Goal: Information Seeking & Learning: Learn about a topic

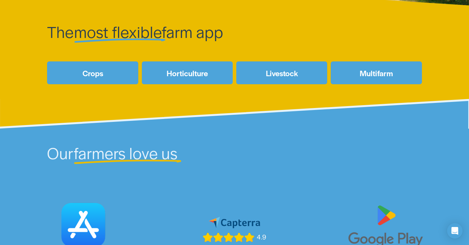
drag, startPoint x: 228, startPoint y: 37, endPoint x: 241, endPoint y: 36, distance: 12.2
click at [240, 36] on h3 "The most flexible farm app" at bounding box center [187, 31] width 280 height 19
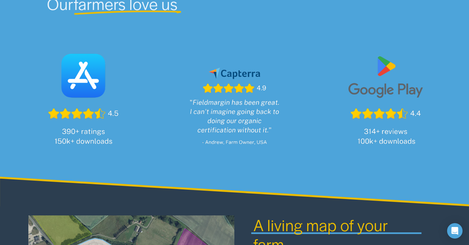
scroll to position [391, 0]
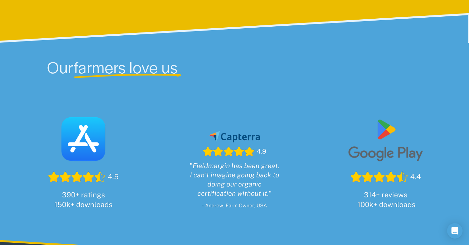
drag, startPoint x: 61, startPoint y: 194, endPoint x: 124, endPoint y: 190, distance: 63.2
click at [124, 190] on div at bounding box center [83, 161] width 129 height 129
drag, startPoint x: 206, startPoint y: 161, endPoint x: 262, endPoint y: 158, distance: 55.1
click at [262, 158] on div at bounding box center [235, 167] width 116 height 115
drag, startPoint x: 210, startPoint y: 161, endPoint x: 286, endPoint y: 161, distance: 76.0
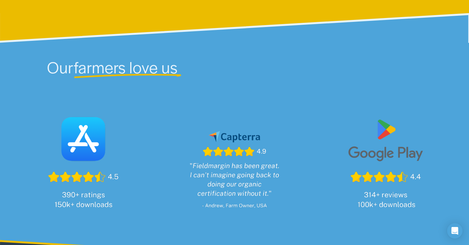
click at [286, 161] on div at bounding box center [235, 167] width 116 height 115
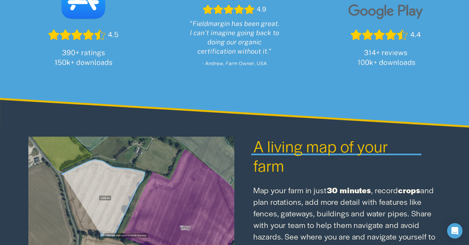
scroll to position [546, 0]
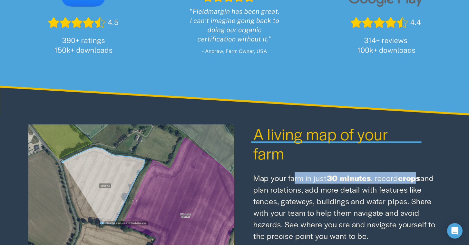
drag, startPoint x: 311, startPoint y: 144, endPoint x: 418, endPoint y: 144, distance: 106.9
click at [418, 172] on p "Map your farm in just 30 minutes , record crops and plan rotations, add more de…" at bounding box center [346, 207] width 187 height 70
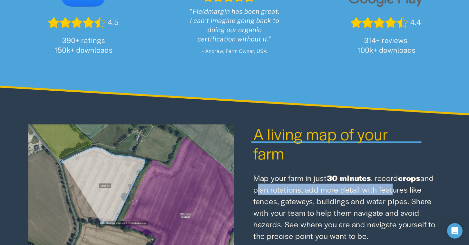
drag, startPoint x: 253, startPoint y: 158, endPoint x: 394, endPoint y: 157, distance: 140.4
click at [391, 172] on p "Map your farm in just 30 minutes , record crops and plan rotations, add more de…" at bounding box center [346, 207] width 187 height 70
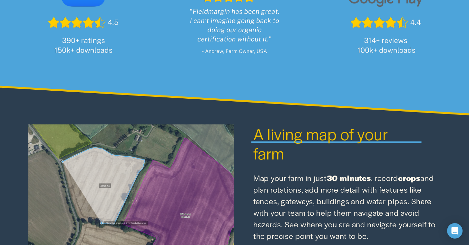
click at [394, 172] on p "Map your farm in just 30 minutes , record crops and plan rotations, add more de…" at bounding box center [346, 207] width 187 height 70
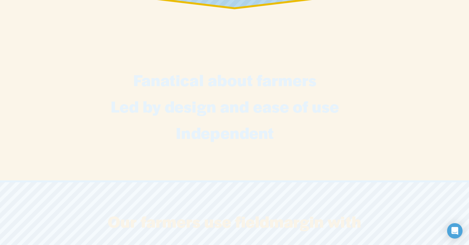
scroll to position [1721, 0]
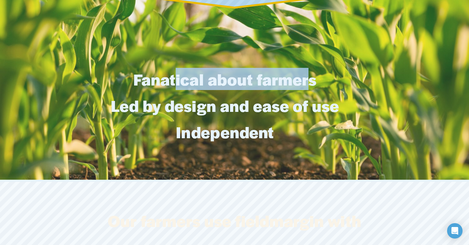
drag, startPoint x: 174, startPoint y: 60, endPoint x: 305, endPoint y: 58, distance: 131.1
click at [305, 68] on strong "Fanatical about farmers" at bounding box center [224, 79] width 183 height 22
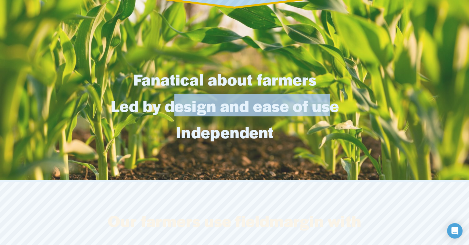
drag, startPoint x: 173, startPoint y: 77, endPoint x: 332, endPoint y: 81, distance: 159.5
click at [332, 94] on strong "Led by design and ease of use" at bounding box center [225, 105] width 228 height 22
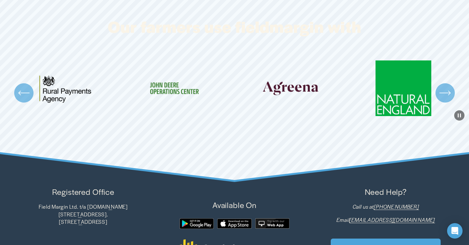
scroll to position [1947, 0]
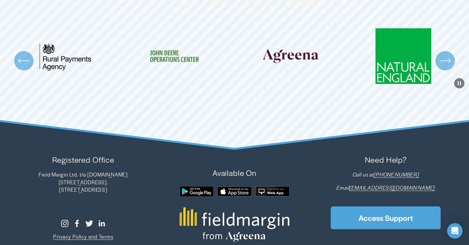
click at [445, 55] on icon "\a \a \a Next\a \a" at bounding box center [445, 61] width 12 height 12
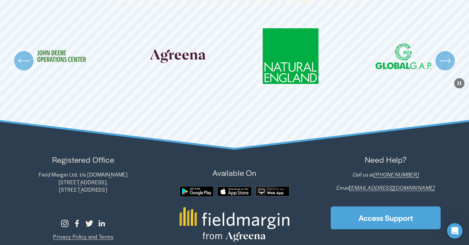
click at [445, 55] on icon "\a \a \a Next\a \a" at bounding box center [445, 61] width 12 height 12
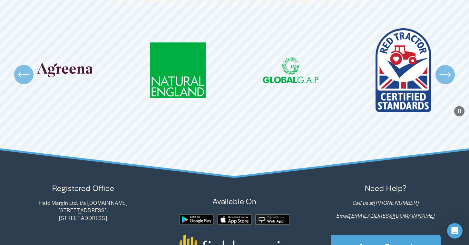
click at [444, 69] on icon "\a \a \a Next\a \a" at bounding box center [445, 75] width 12 height 12
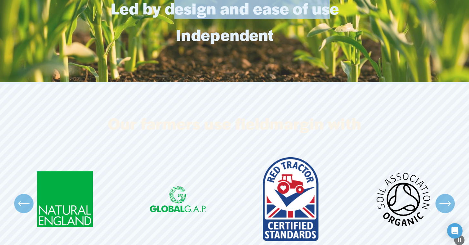
scroll to position [1976, 0]
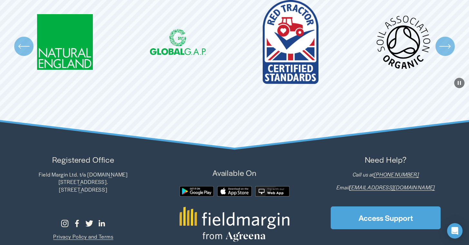
click at [202, 186] on div at bounding box center [196, 191] width 34 height 10
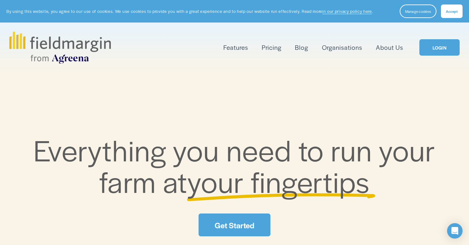
click at [262, 48] on link "Pricing" at bounding box center [272, 47] width 20 height 11
